Goal: Task Accomplishment & Management: Manage account settings

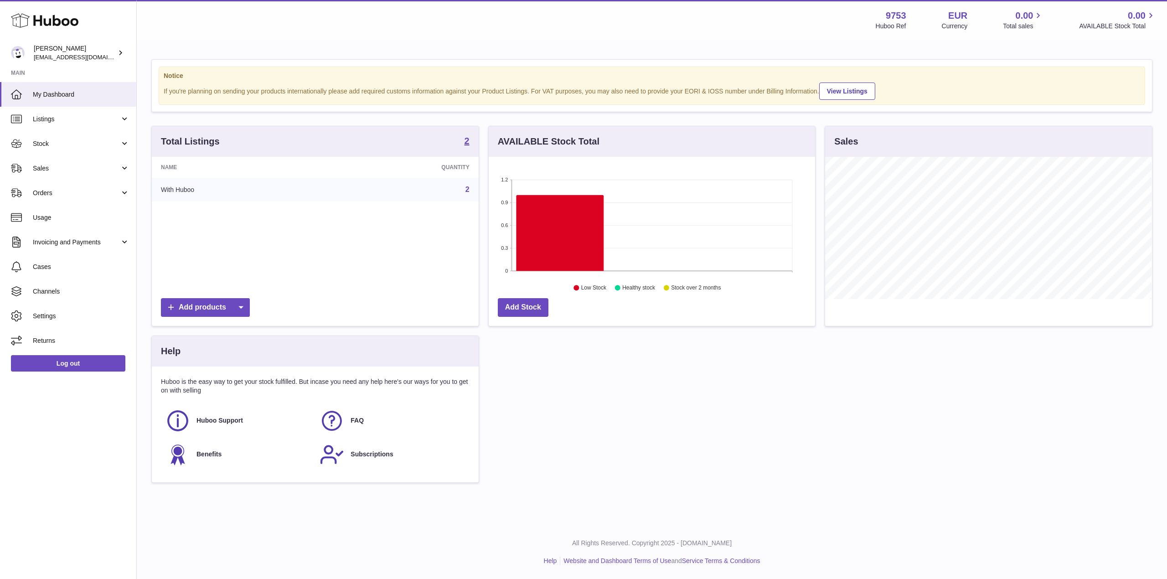
scroll to position [142, 327]
click at [38, 171] on span "Sales" at bounding box center [76, 168] width 87 height 9
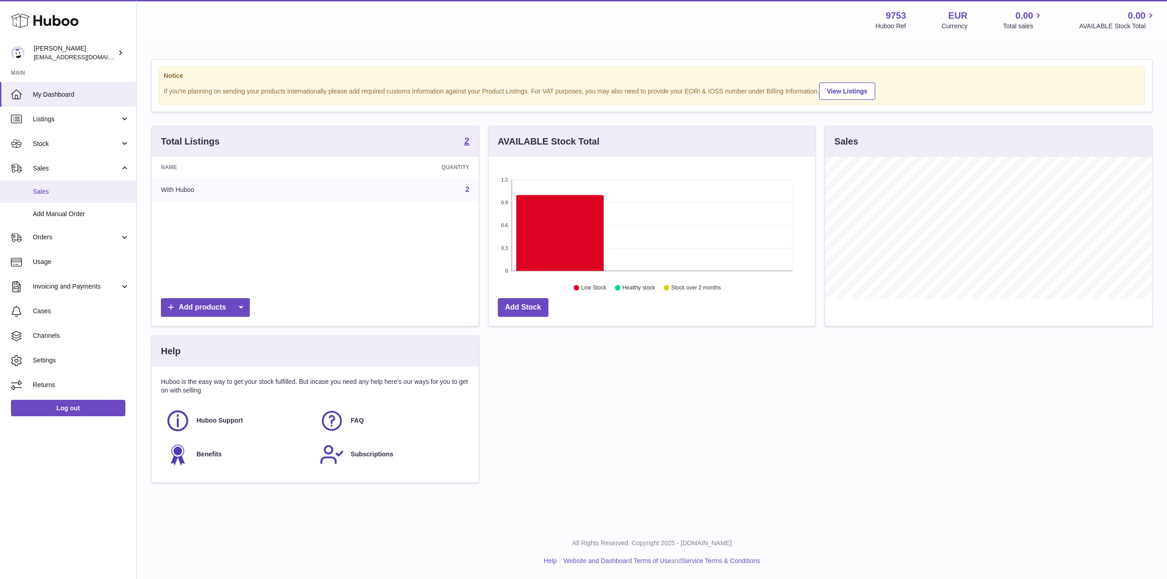
click at [61, 193] on span "Sales" at bounding box center [81, 191] width 97 height 9
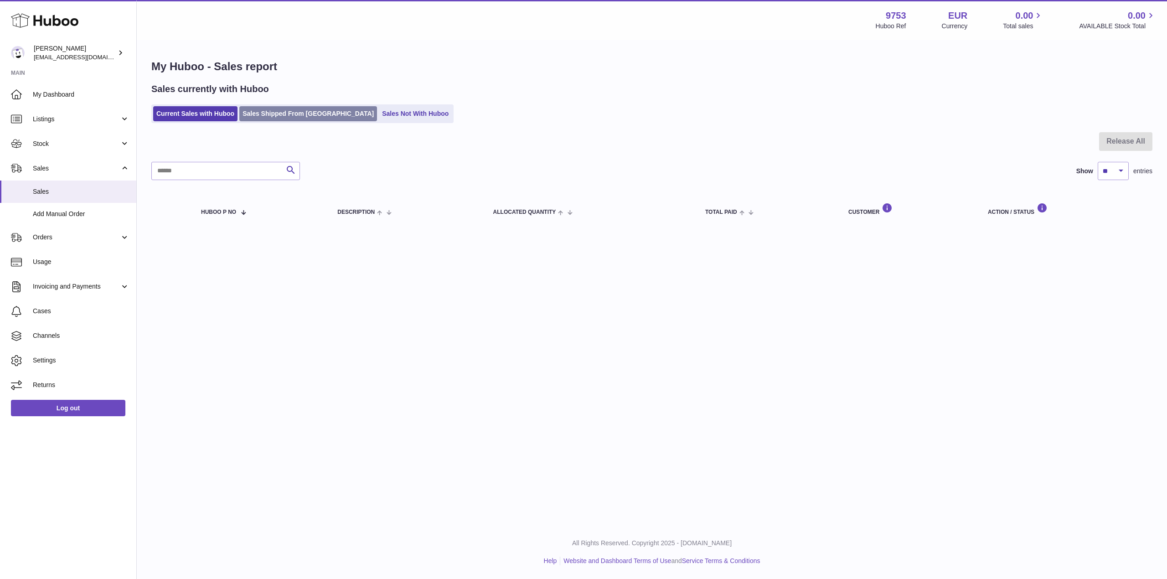
click at [309, 108] on link "Sales Shipped From [GEOGRAPHIC_DATA]" at bounding box center [308, 113] width 138 height 15
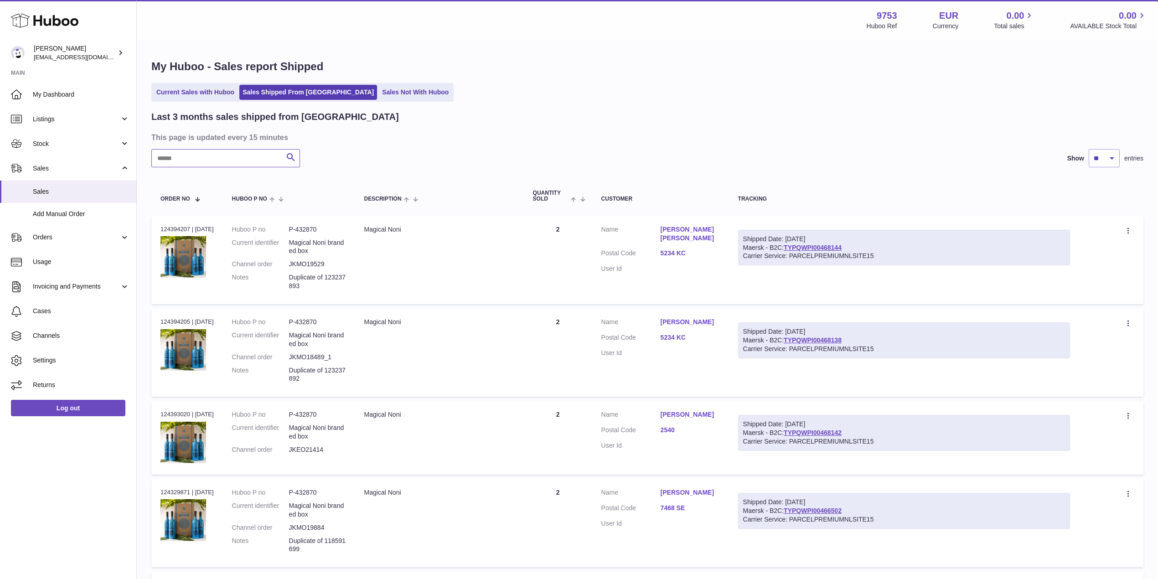
click at [207, 157] on input "text" at bounding box center [225, 158] width 149 height 18
paste input "**********"
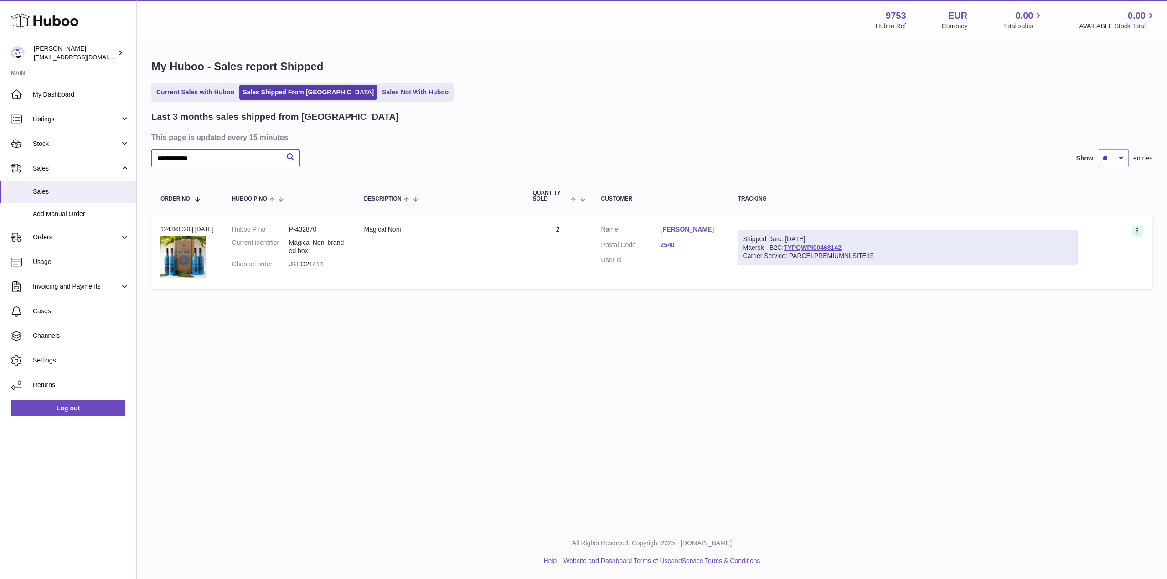
type input "**********"
click at [1140, 228] on icon at bounding box center [1138, 231] width 10 height 9
click at [1113, 273] on li "Duplicate Order" at bounding box center [1097, 271] width 91 height 20
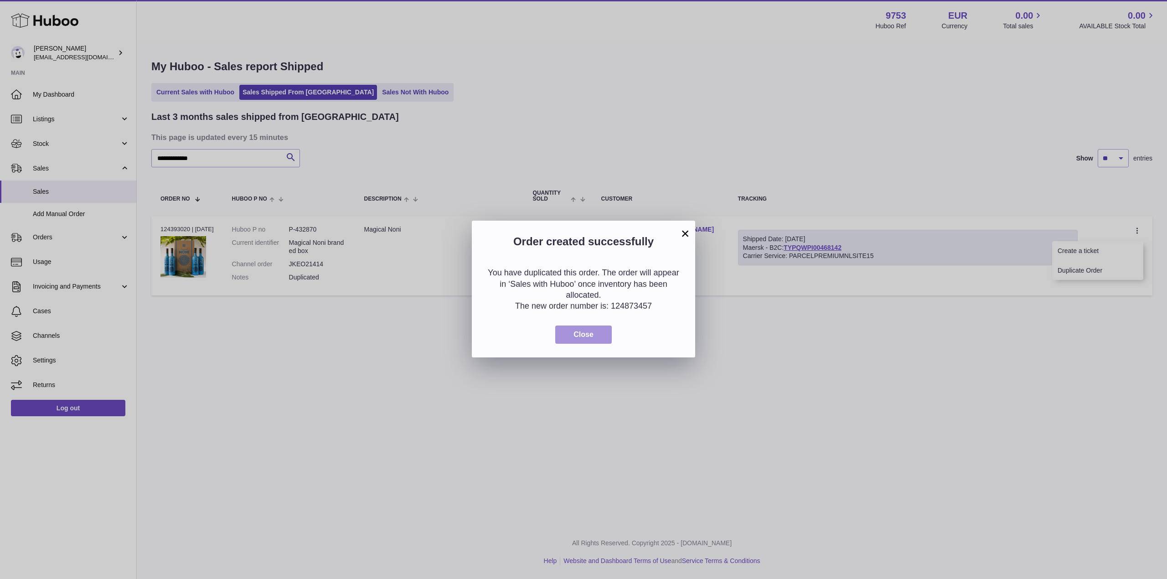
drag, startPoint x: 571, startPoint y: 338, endPoint x: 535, endPoint y: 315, distance: 43.5
click at [571, 338] on button "Close" at bounding box center [583, 335] width 57 height 19
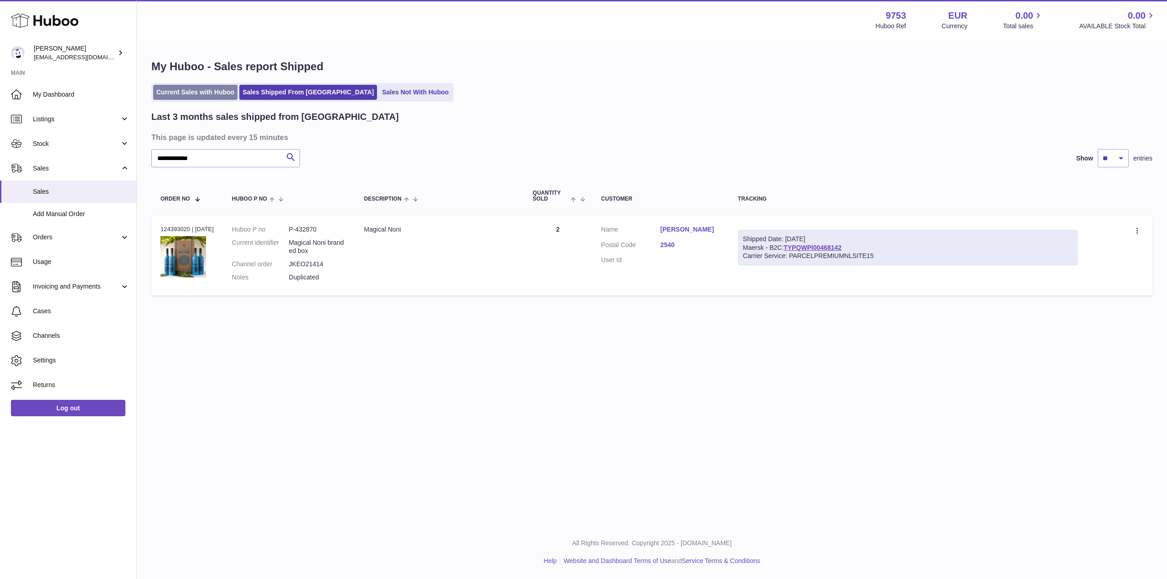
click at [194, 90] on link "Current Sales with Huboo" at bounding box center [195, 92] width 84 height 15
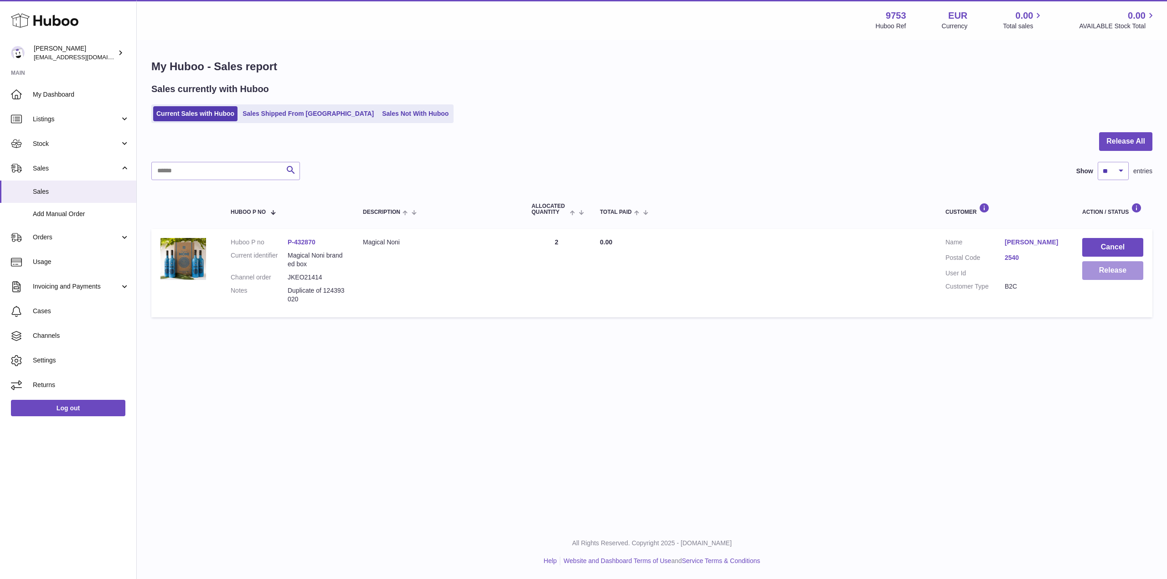
click at [1109, 271] on button "Release" at bounding box center [1113, 270] width 61 height 19
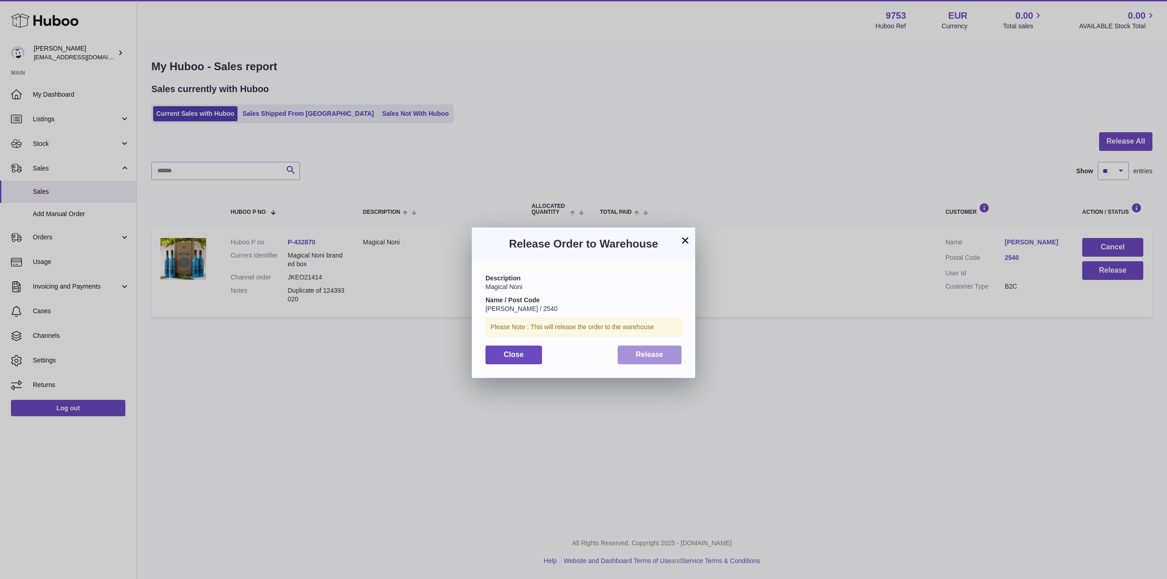
click at [666, 354] on button "Release" at bounding box center [650, 355] width 64 height 19
